Goal: Information Seeking & Learning: Learn about a topic

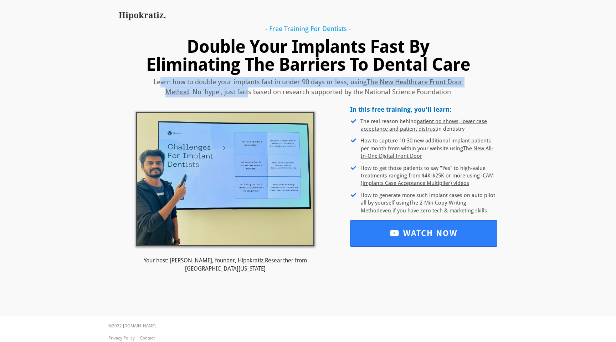
drag, startPoint x: 158, startPoint y: 80, endPoint x: 249, endPoint y: 96, distance: 92.0
click at [249, 96] on div "Learn how to double your implants fast in under 90 days or less, using The New …" at bounding box center [308, 87] width 330 height 20
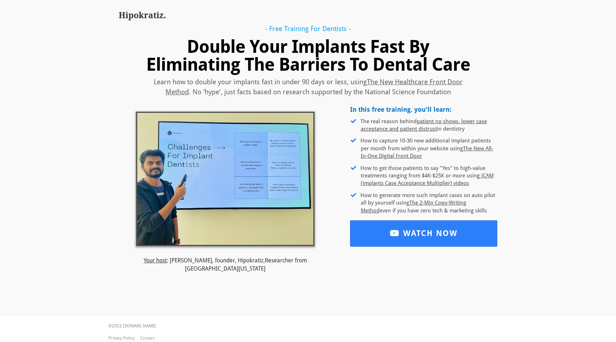
scroll to position [10, 0]
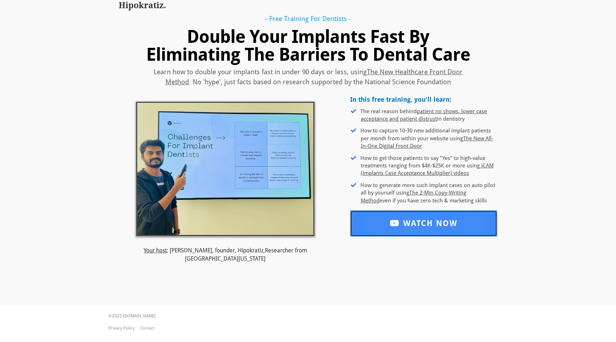
click at [379, 228] on link "WATCH NOW" at bounding box center [423, 223] width 147 height 26
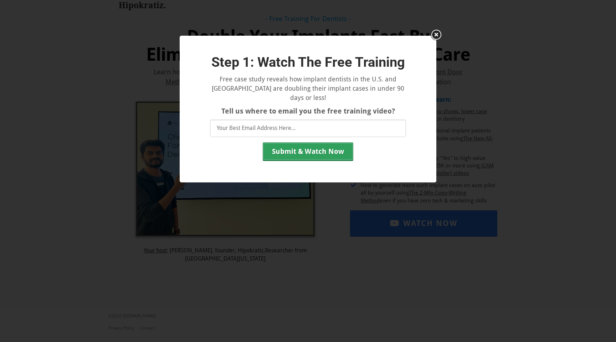
click at [437, 35] on img at bounding box center [437, 35] width 14 height 13
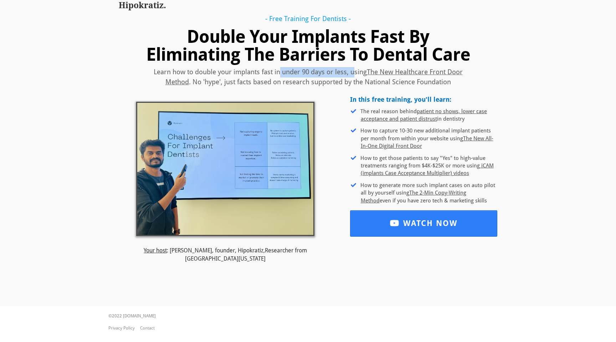
drag, startPoint x: 278, startPoint y: 72, endPoint x: 353, endPoint y: 72, distance: 74.9
click at [353, 72] on div "Learn how to double your implants fast in under 90 days or less, using The New …" at bounding box center [308, 77] width 330 height 20
drag, startPoint x: 336, startPoint y: 81, endPoint x: 424, endPoint y: 84, distance: 87.8
click at [424, 84] on div "Learn how to double your implants fast in under 90 days or less, using The New …" at bounding box center [308, 77] width 330 height 20
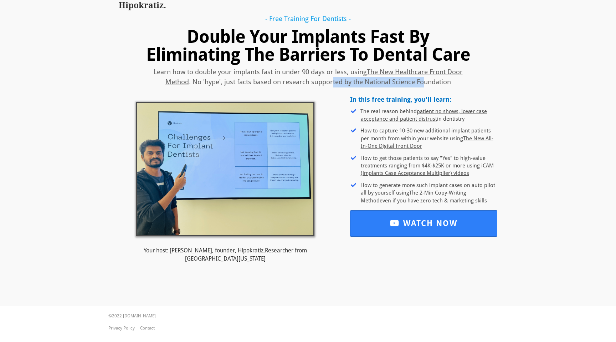
click at [424, 84] on div "Learn how to double your implants fast in under 90 days or less, using The New …" at bounding box center [308, 77] width 330 height 20
drag, startPoint x: 351, startPoint y: 99, endPoint x: 417, endPoint y: 98, distance: 66.0
click at [417, 98] on b "In this free training, you'll learn:" at bounding box center [400, 99] width 101 height 7
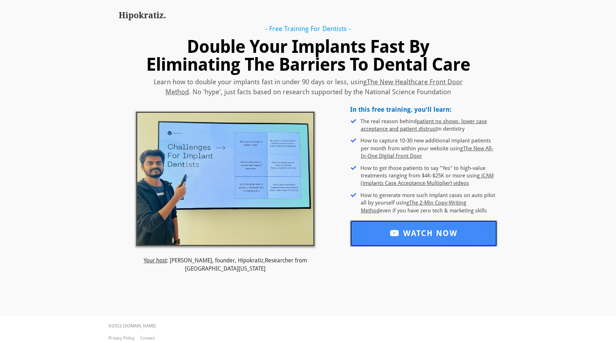
click at [412, 234] on span "WATCH NOW" at bounding box center [423, 233] width 67 height 9
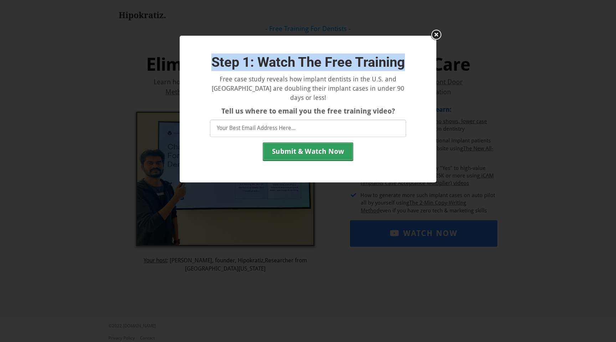
drag, startPoint x: 211, startPoint y: 67, endPoint x: 408, endPoint y: 59, distance: 197.4
click at [408, 59] on div "Step 1: Watch The Free Training Free case study reveals how implant dentists in…" at bounding box center [308, 107] width 203 height 107
copy b "Step 1: Watch The Free Training"
